Goal: Task Accomplishment & Management: Use online tool/utility

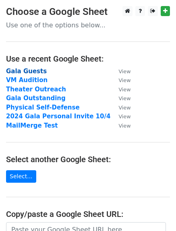
click at [24, 70] on strong "Gala Guests" at bounding box center [26, 71] width 41 height 7
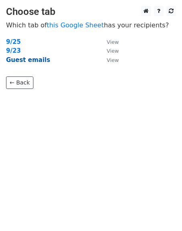
click at [25, 61] on strong "Guest emails" at bounding box center [28, 59] width 44 height 7
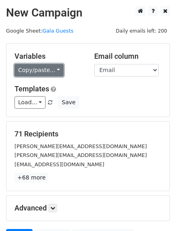
click at [42, 72] on link "Copy/paste..." at bounding box center [38, 70] width 49 height 12
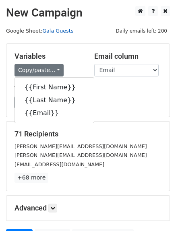
click at [52, 28] on link "Gala Guests" at bounding box center [57, 31] width 31 height 6
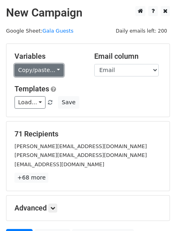
click at [39, 70] on link "Copy/paste..." at bounding box center [38, 70] width 49 height 12
